Goal: Information Seeking & Learning: Learn about a topic

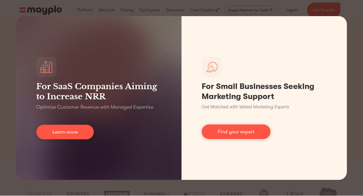
click at [352, 36] on div "For SaaS Companies Aiming to Increase NRR Optimize Customer Revenue with Manage…" at bounding box center [181, 98] width 363 height 196
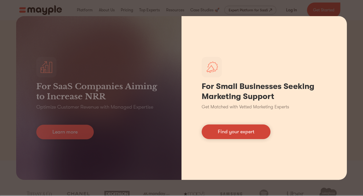
click at [216, 135] on link "Find your expert" at bounding box center [235, 131] width 69 height 15
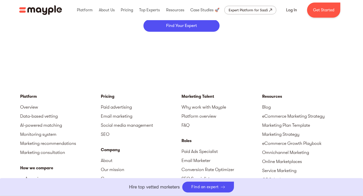
scroll to position [2151, 0]
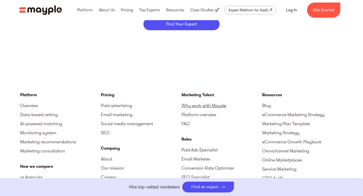
click at [201, 107] on link "Why work with Mayple" at bounding box center [221, 105] width 81 height 9
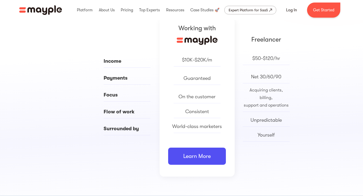
scroll to position [240, 0]
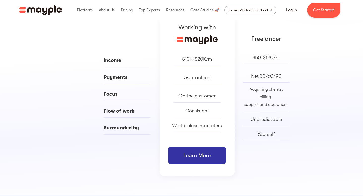
click at [193, 161] on link "Learn More" at bounding box center [197, 155] width 58 height 17
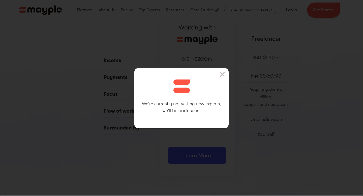
click at [223, 73] on img at bounding box center [222, 74] width 5 height 5
